Goal: Task Accomplishment & Management: Use online tool/utility

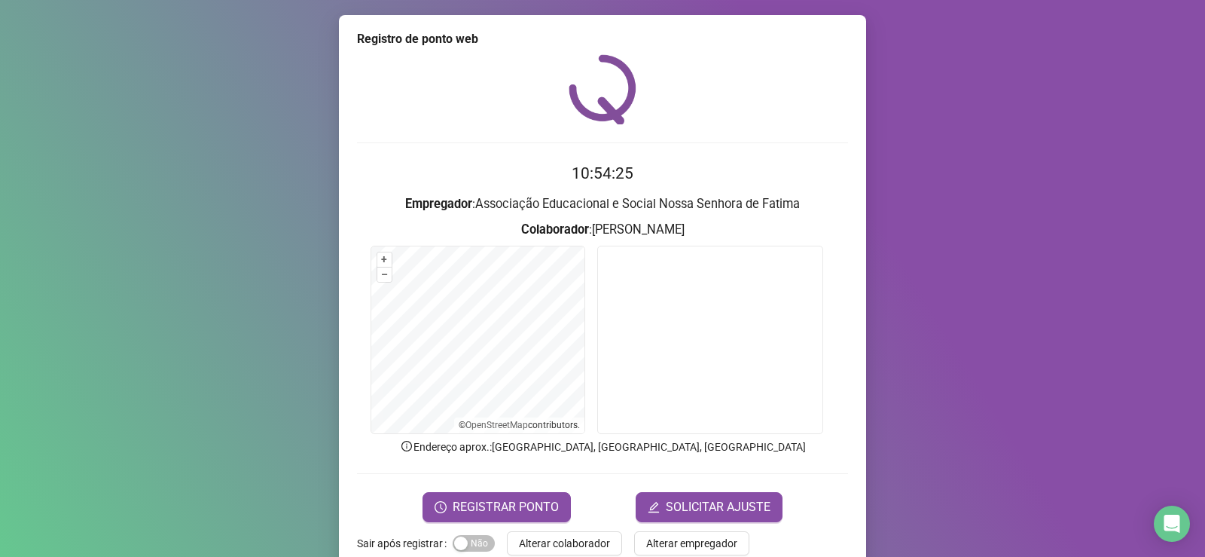
scroll to position [32, 0]
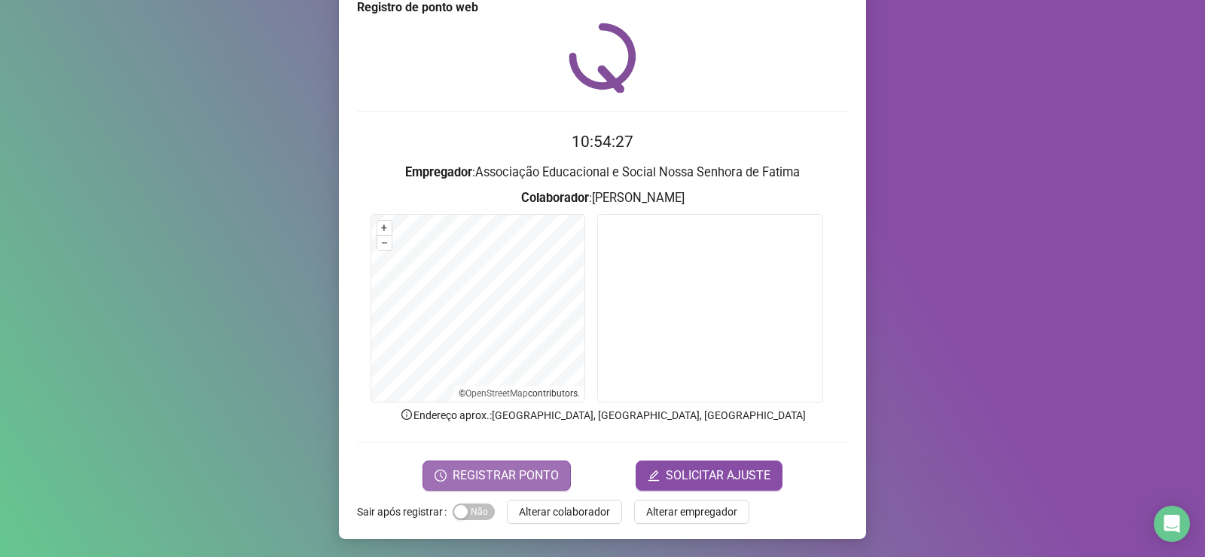
click at [523, 477] on span "REGISTRAR PONTO" at bounding box center [506, 475] width 106 height 18
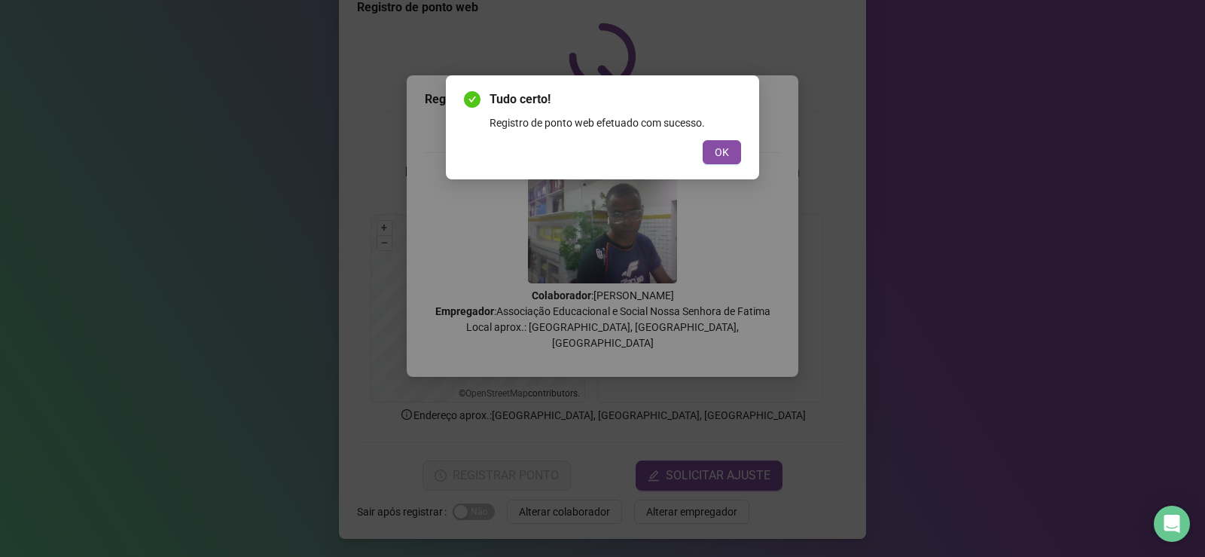
click at [918, 152] on div "Tudo certo! Registro de ponto web efetuado com sucesso. OK" at bounding box center [602, 278] width 1205 height 557
click at [255, 477] on div "Tudo certo! Registro de ponto web efetuado com sucesso. OK" at bounding box center [602, 278] width 1205 height 557
click at [1054, 207] on div "Tudo certo! Registro de ponto web efetuado com sucesso. OK" at bounding box center [602, 278] width 1205 height 557
click at [1028, 200] on div "Tudo certo! Registro de ponto web efetuado com sucesso. OK" at bounding box center [602, 278] width 1205 height 557
click at [915, 218] on div "Tudo certo! Registro de ponto web efetuado com sucesso. OK" at bounding box center [602, 278] width 1205 height 557
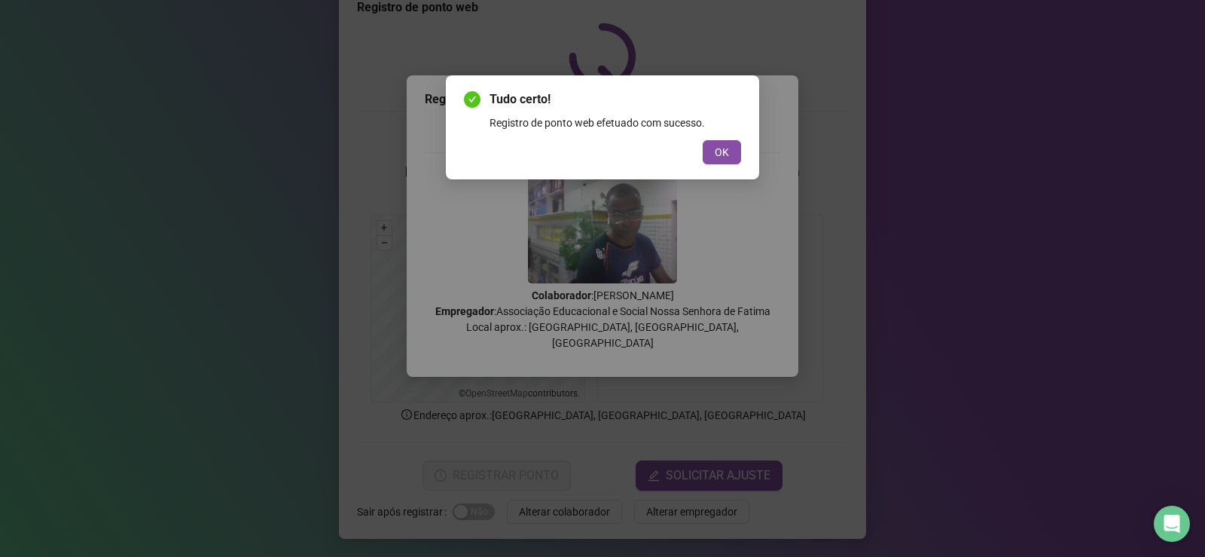
click at [915, 218] on div "Tudo certo! Registro de ponto web efetuado com sucesso. OK" at bounding box center [602, 278] width 1205 height 557
click at [911, 215] on div "Tudo certo! Registro de ponto web efetuado com sucesso. OK" at bounding box center [602, 278] width 1205 height 557
drag, startPoint x: 998, startPoint y: 43, endPoint x: 976, endPoint y: 109, distance: 69.8
click at [978, 103] on div "Tudo certo! Registro de ponto web efetuado com sucesso. OK" at bounding box center [602, 278] width 1205 height 557
click at [837, 256] on div "Tudo certo! Registro de ponto web efetuado com sucesso. OK" at bounding box center [602, 278] width 1205 height 557
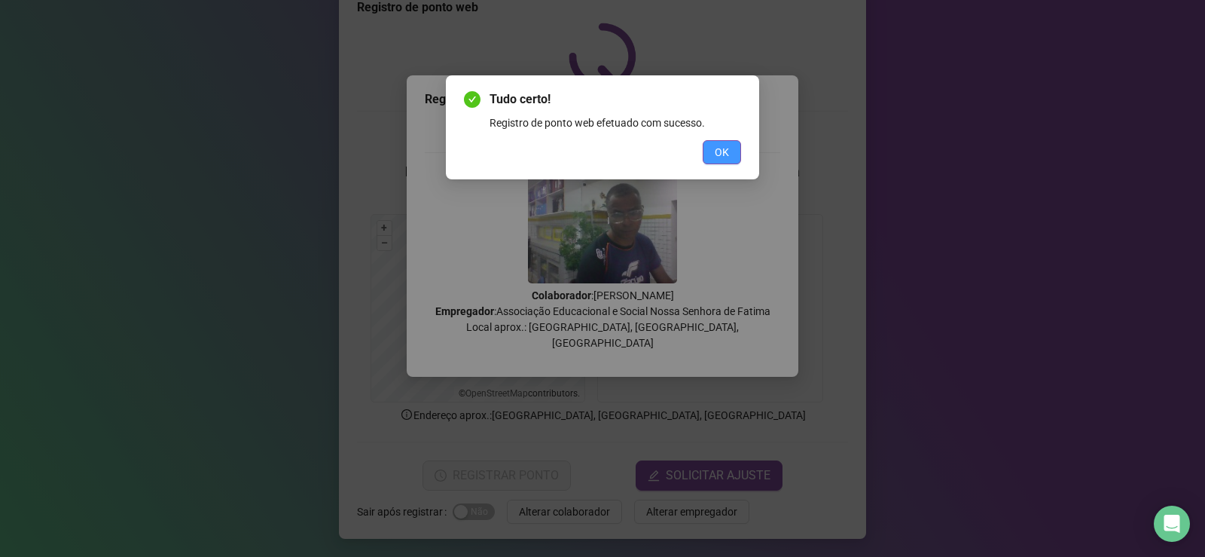
click at [715, 163] on button "OK" at bounding box center [722, 152] width 38 height 24
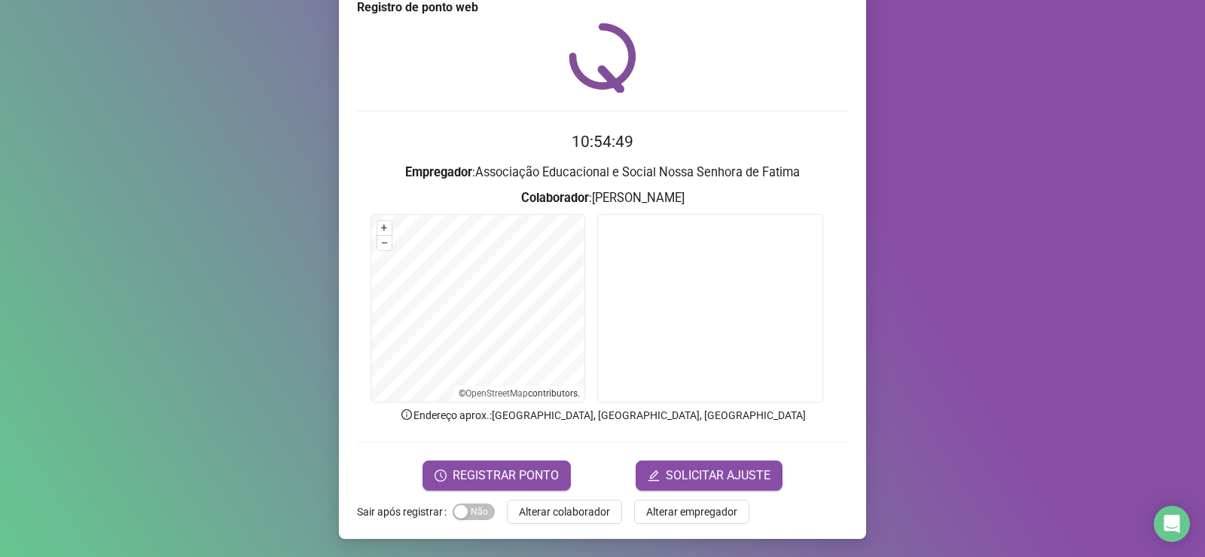
drag, startPoint x: 456, startPoint y: 511, endPoint x: 492, endPoint y: 514, distance: 36.2
click at [492, 514] on form "Sair após registrar Sim Não Alterar colaborador Alterar empregador" at bounding box center [602, 511] width 491 height 24
click at [474, 513] on span "Sim Não" at bounding box center [474, 511] width 42 height 17
click at [466, 517] on span "Sim Não" at bounding box center [474, 511] width 42 height 17
click at [550, 511] on span "Alterar colaborador" at bounding box center [564, 511] width 91 height 17
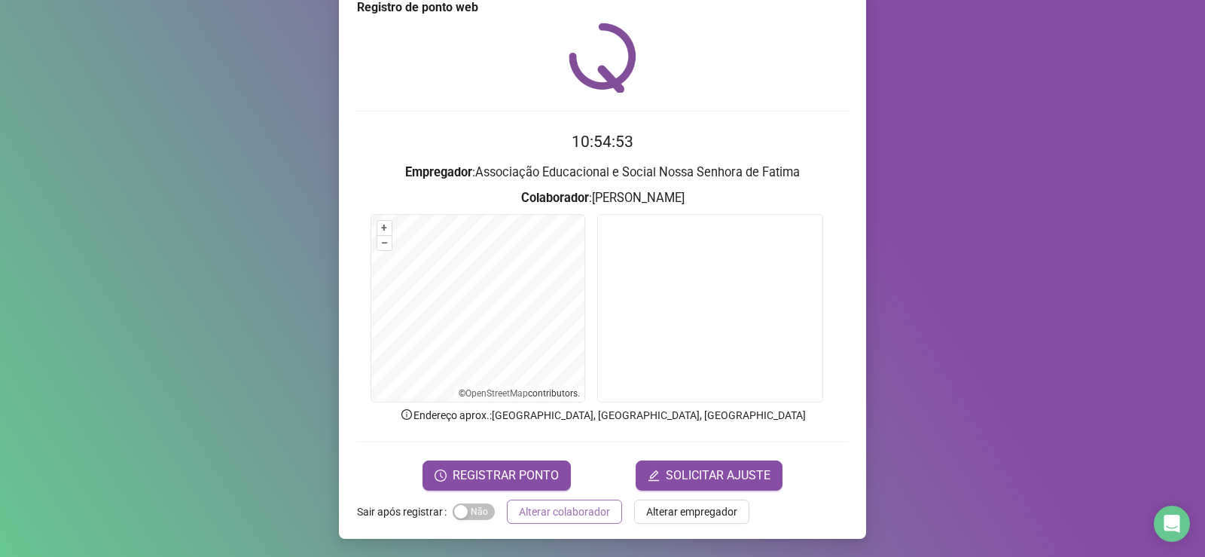
scroll to position [0, 0]
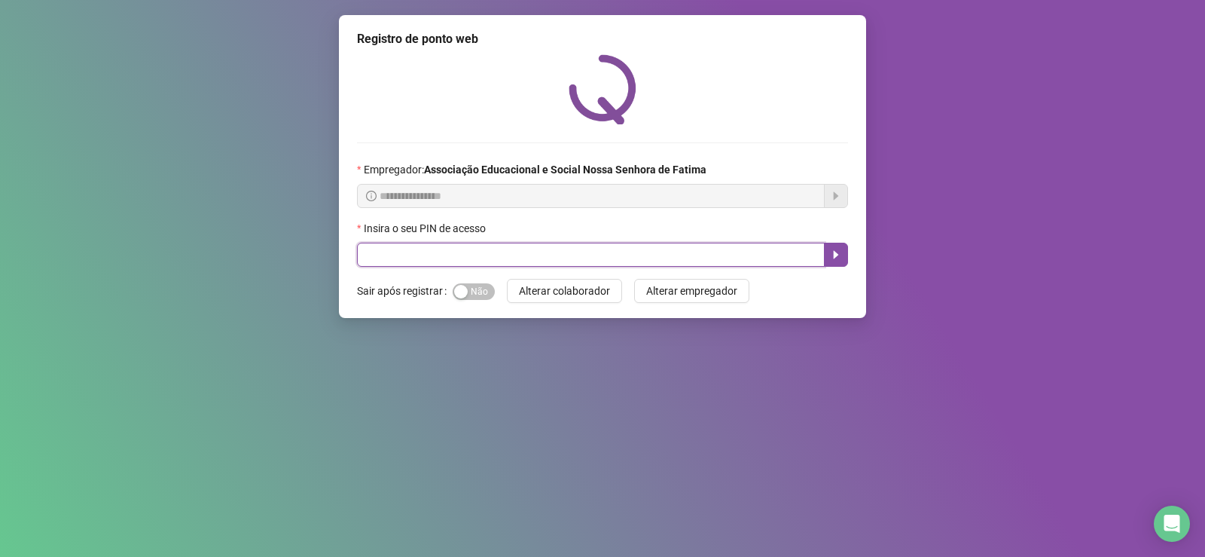
click at [509, 257] on input "text" at bounding box center [591, 255] width 468 height 24
click at [495, 251] on input "text" at bounding box center [591, 255] width 468 height 24
type input "****"
click at [834, 254] on icon "caret-right" at bounding box center [836, 255] width 5 height 8
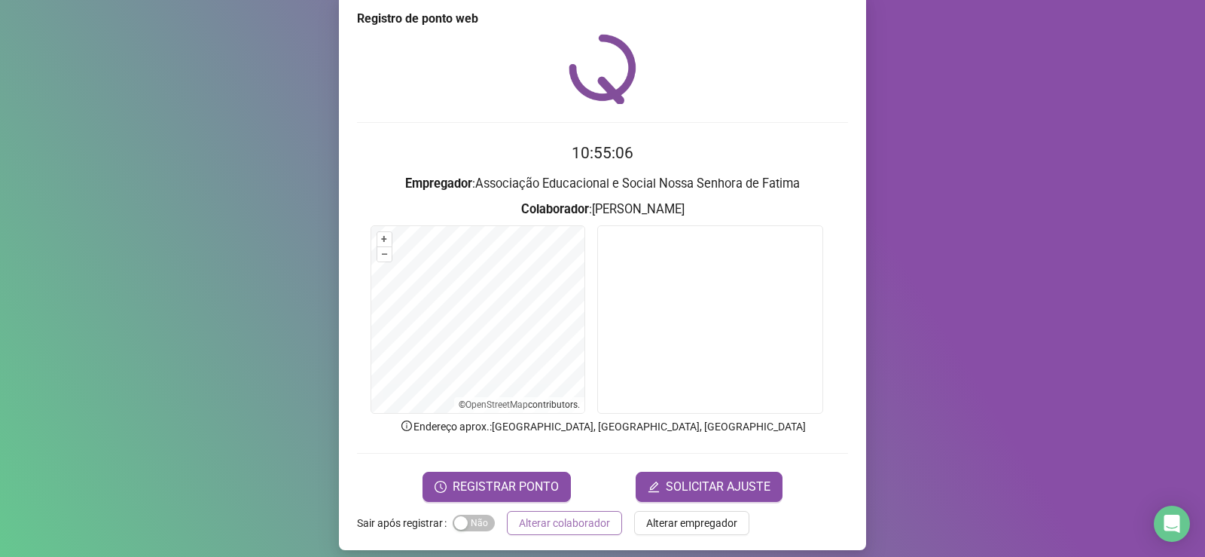
scroll to position [32, 0]
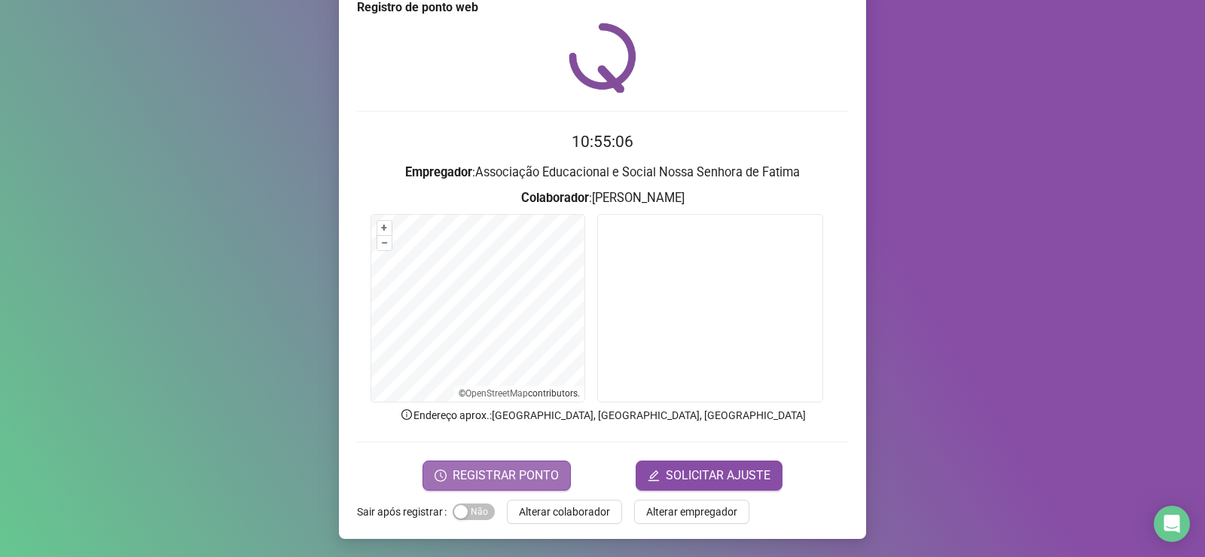
click at [535, 474] on span "REGISTRAR PONTO" at bounding box center [506, 475] width 106 height 18
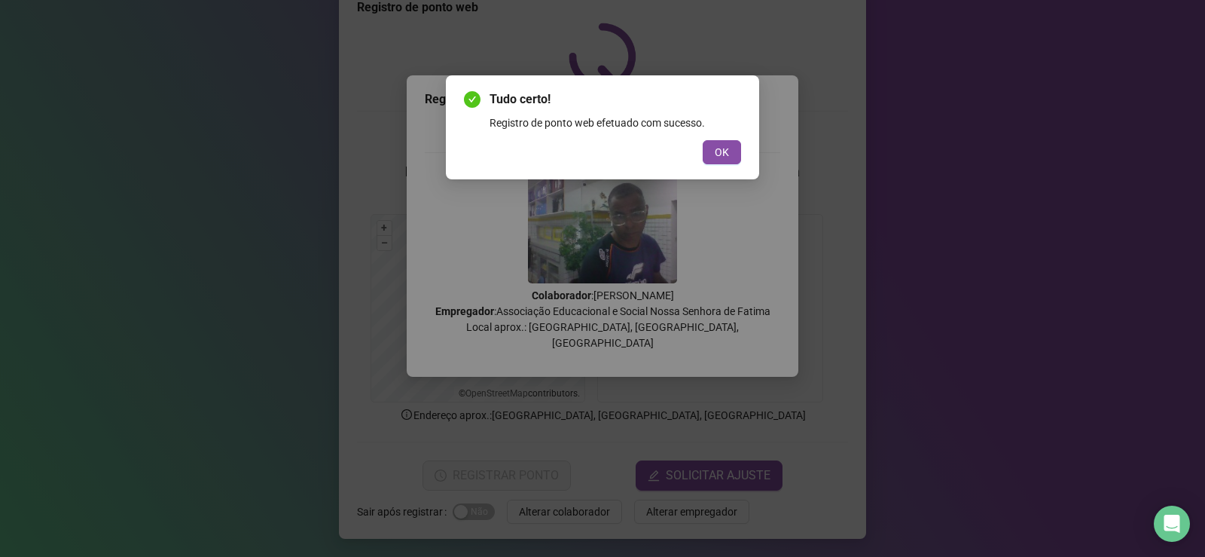
drag, startPoint x: 715, startPoint y: 171, endPoint x: 728, endPoint y: 136, distance: 36.7
click at [715, 170] on div "Tudo certo! Registro de ponto web efetuado com sucesso. OK" at bounding box center [602, 127] width 313 height 104
click at [728, 136] on div "Tudo certo! Registro de ponto web efetuado com sucesso. OK" at bounding box center [602, 127] width 277 height 74
click at [726, 146] on span "OK" at bounding box center [722, 152] width 14 height 17
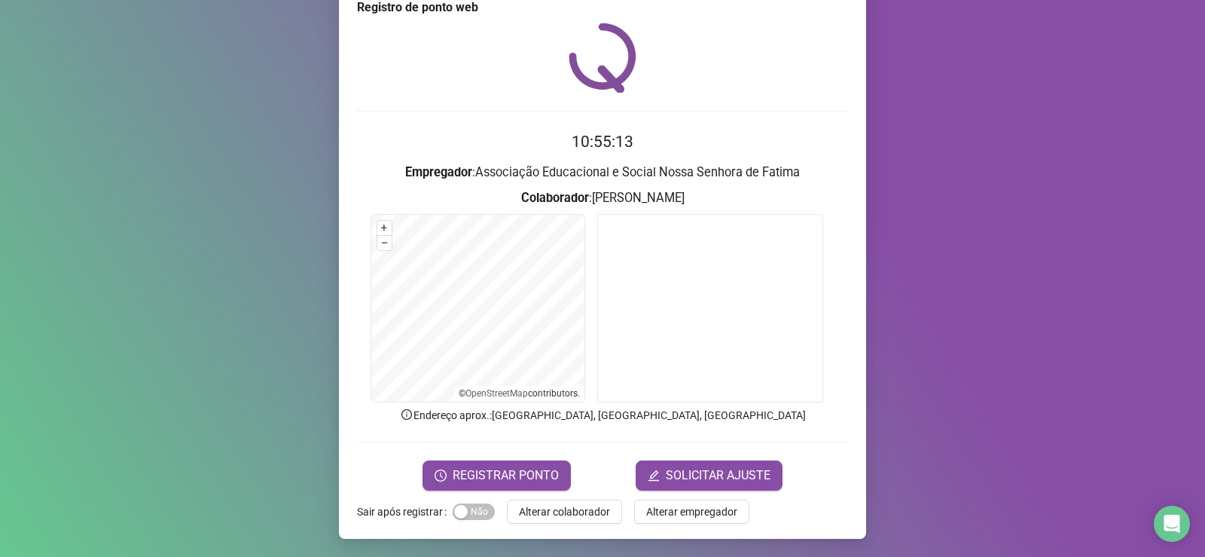
click at [420, 515] on label "Sair após registrar" at bounding box center [405, 511] width 96 height 24
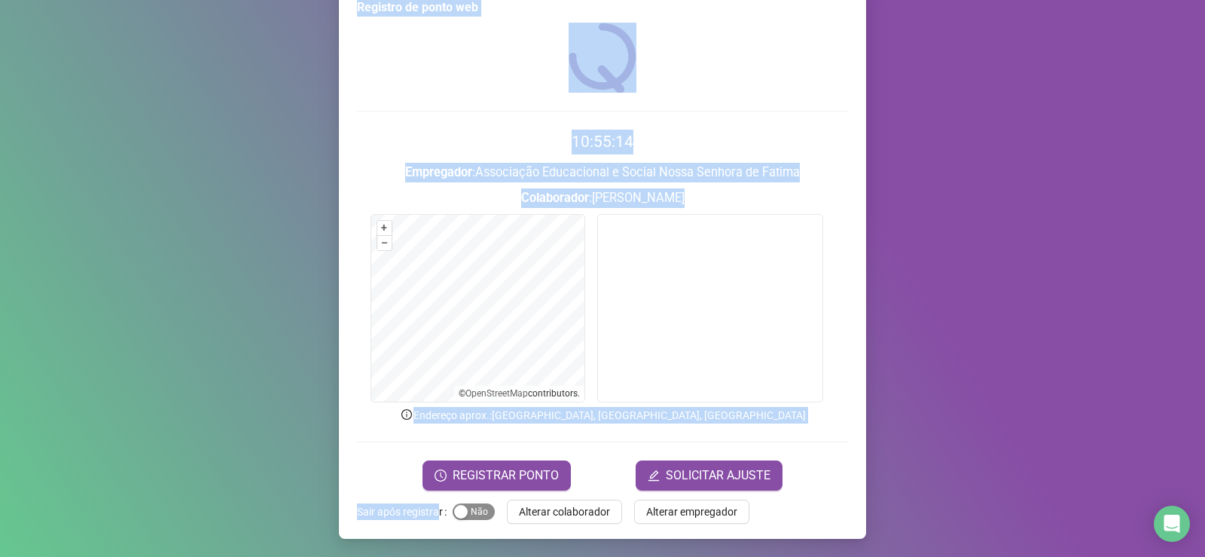
drag, startPoint x: 430, startPoint y: 511, endPoint x: 446, endPoint y: 514, distance: 16.3
click at [446, 514] on div "Sair após registrar Sim Não" at bounding box center [426, 511] width 138 height 24
click at [466, 512] on span "Sim Não" at bounding box center [474, 511] width 42 height 17
click at [454, 515] on div "button" at bounding box center [461, 512] width 14 height 14
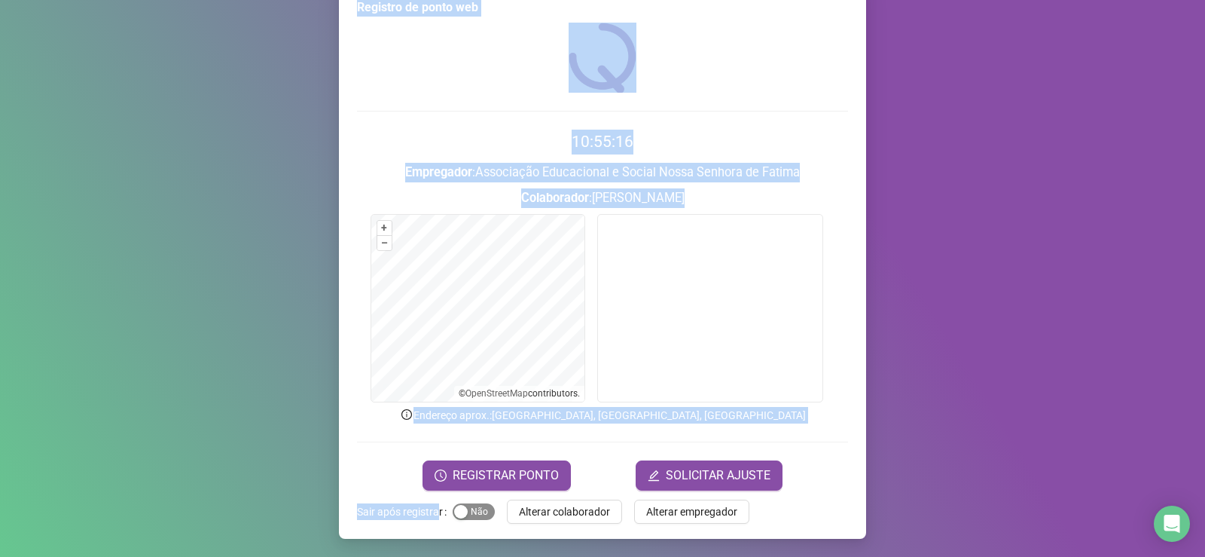
click at [454, 515] on div "button" at bounding box center [461, 512] width 14 height 14
click at [458, 512] on div "button" at bounding box center [461, 512] width 14 height 14
click at [543, 515] on span "Alterar colaborador" at bounding box center [564, 511] width 91 height 17
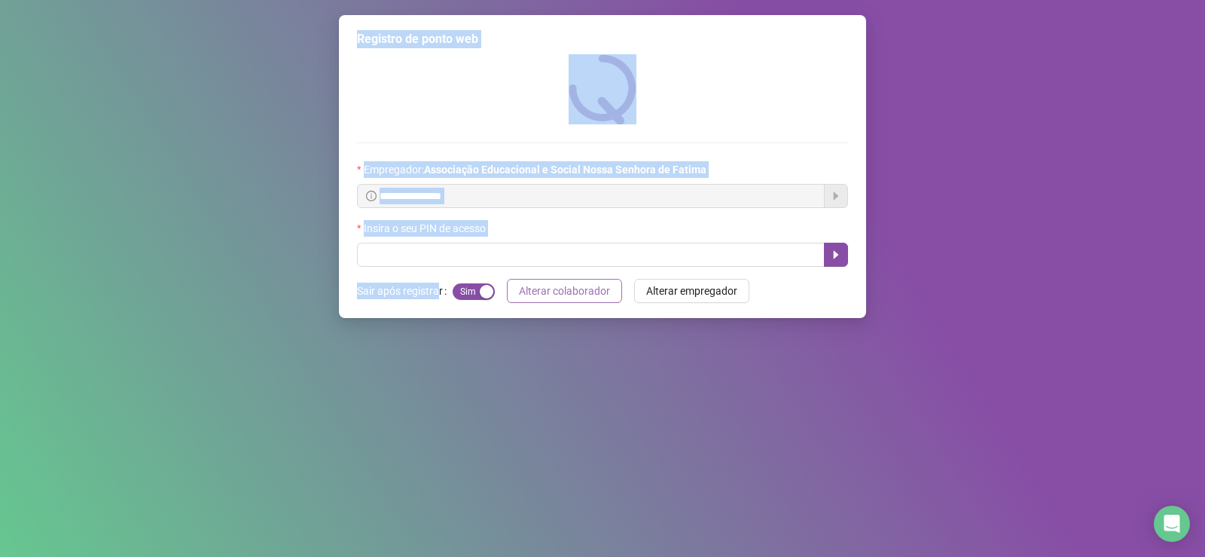
scroll to position [0, 0]
drag, startPoint x: 543, startPoint y: 515, endPoint x: 543, endPoint y: 499, distance: 15.8
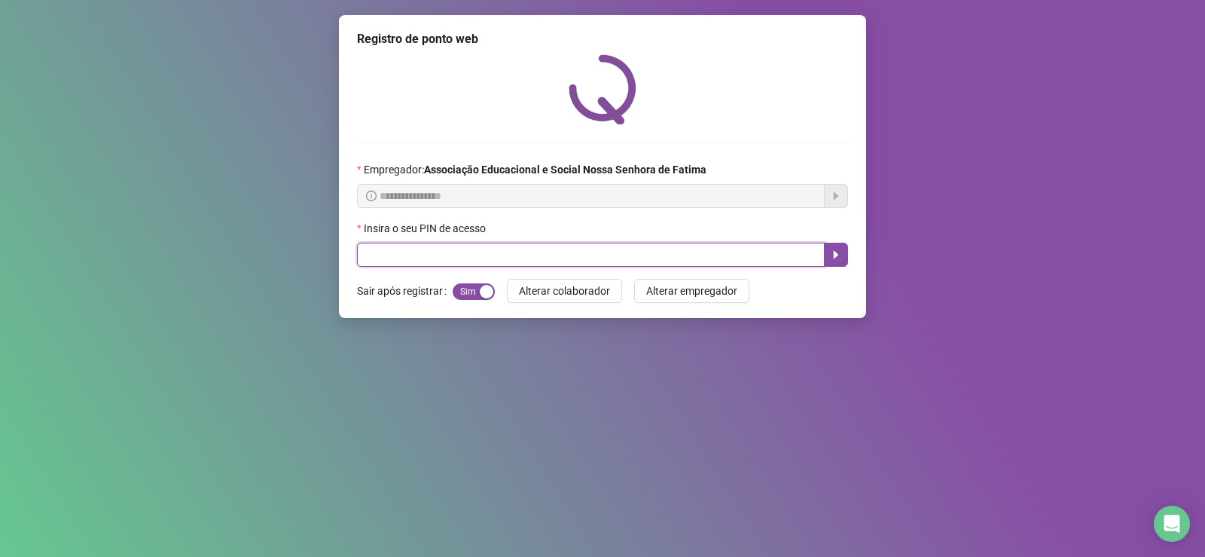
drag, startPoint x: 541, startPoint y: 499, endPoint x: 474, endPoint y: 255, distance: 254.0
click at [474, 255] on input "text" at bounding box center [591, 255] width 468 height 24
type input "****"
click at [834, 261] on icon "caret-right" at bounding box center [836, 255] width 12 height 12
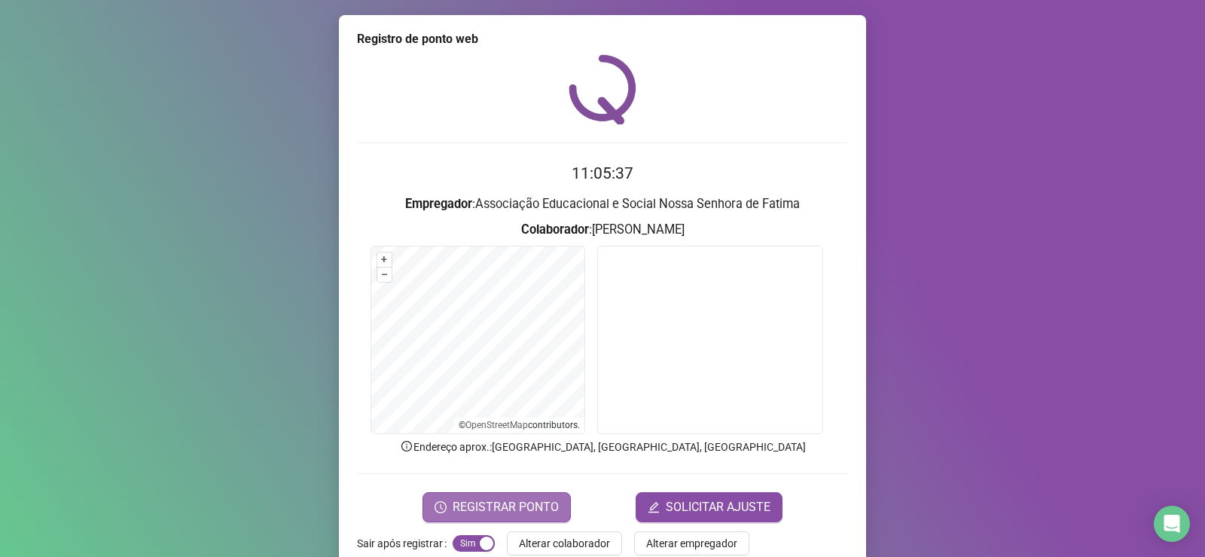
click at [522, 503] on span "REGISTRAR PONTO" at bounding box center [506, 507] width 106 height 18
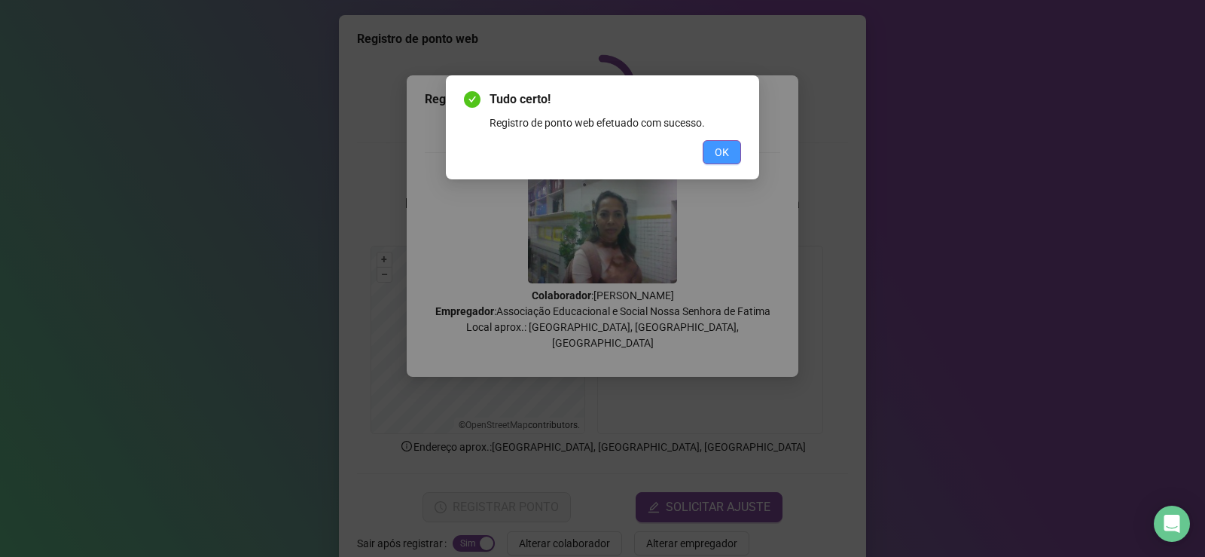
click at [721, 153] on span "OK" at bounding box center [722, 152] width 14 height 17
